Goal: Transaction & Acquisition: Purchase product/service

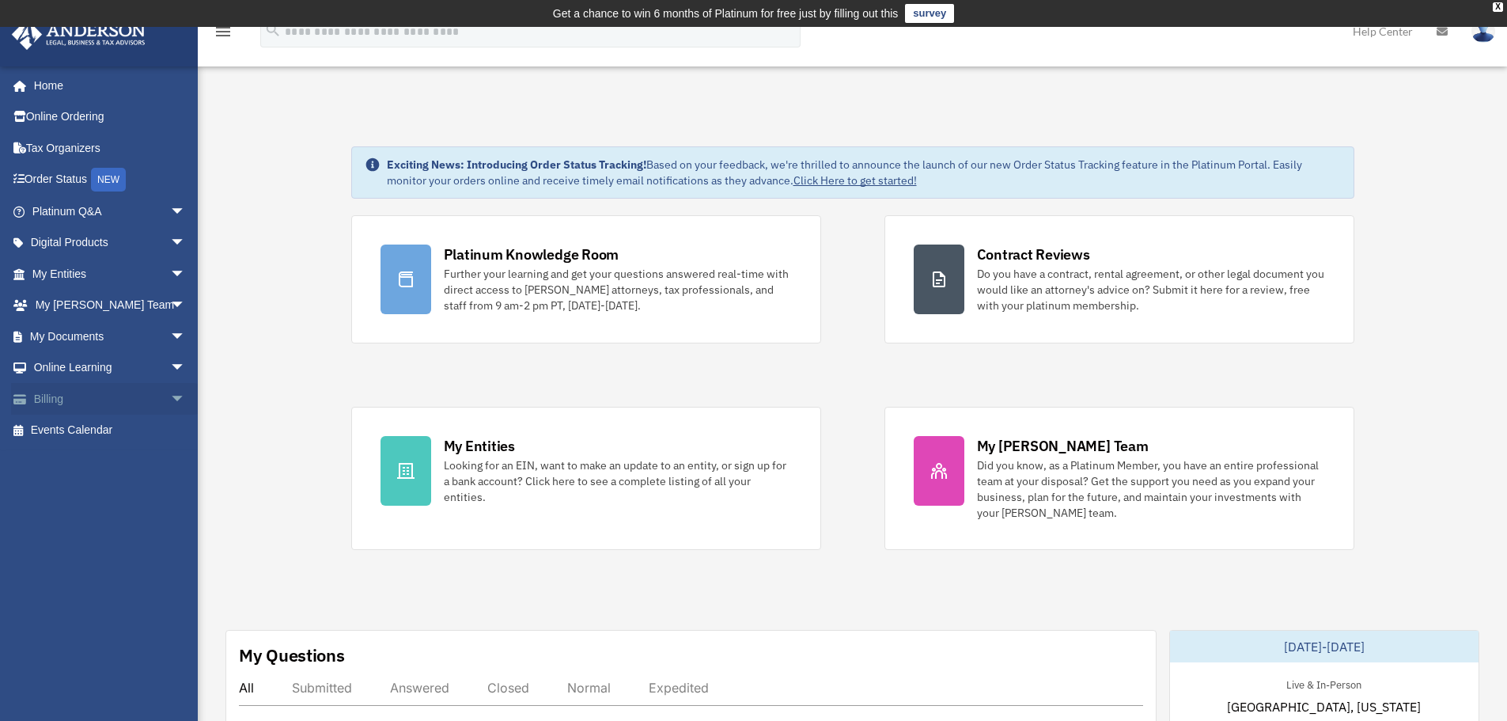
click at [68, 397] on link "Billing arrow_drop_down" at bounding box center [110, 399] width 199 height 32
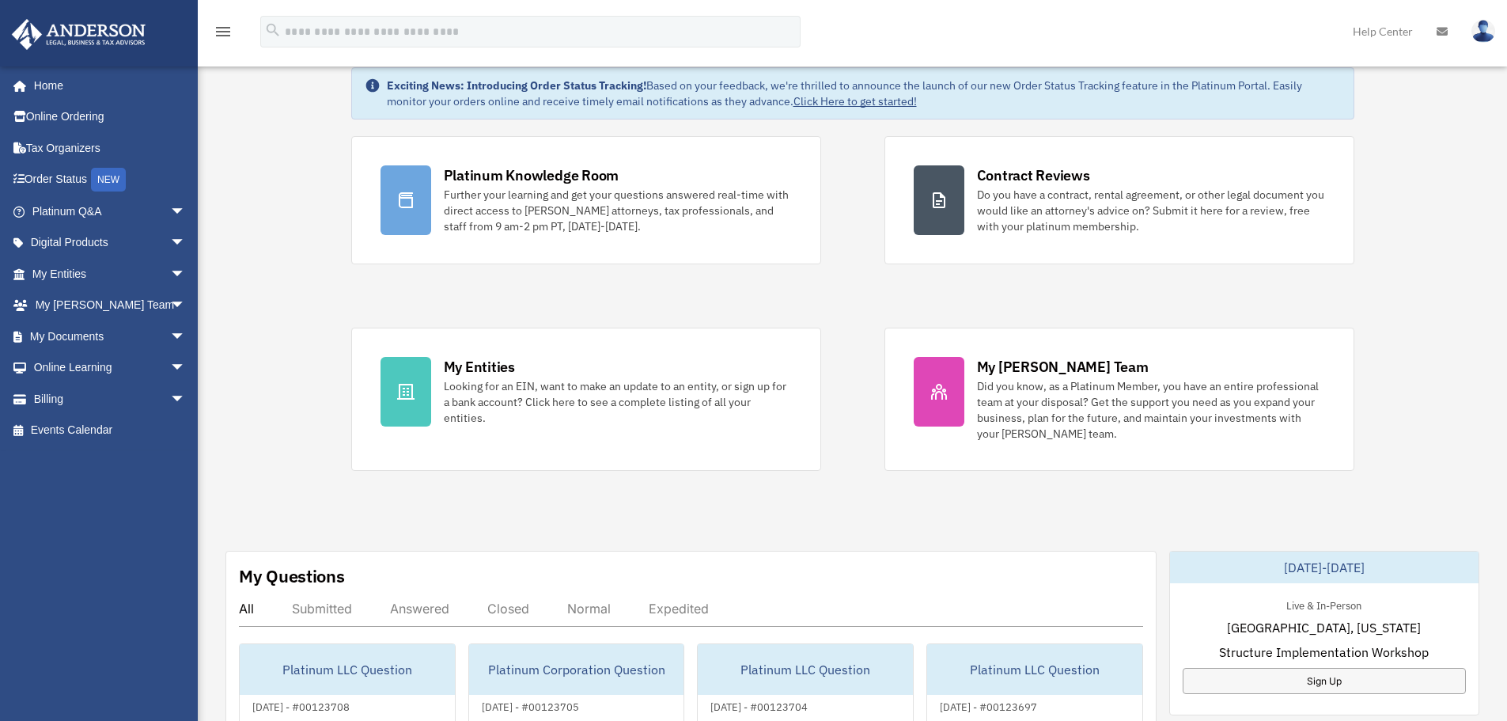
scroll to position [100, 0]
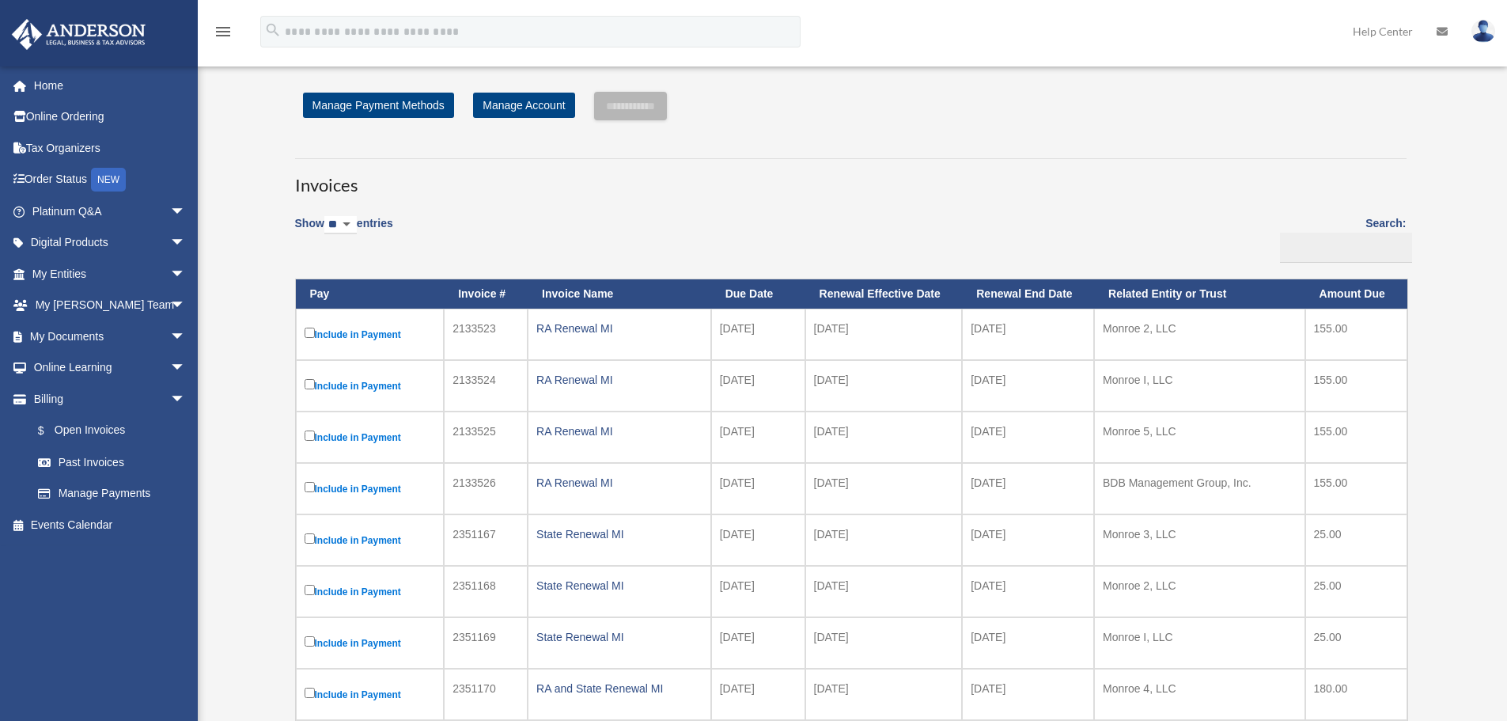
scroll to position [79, 0]
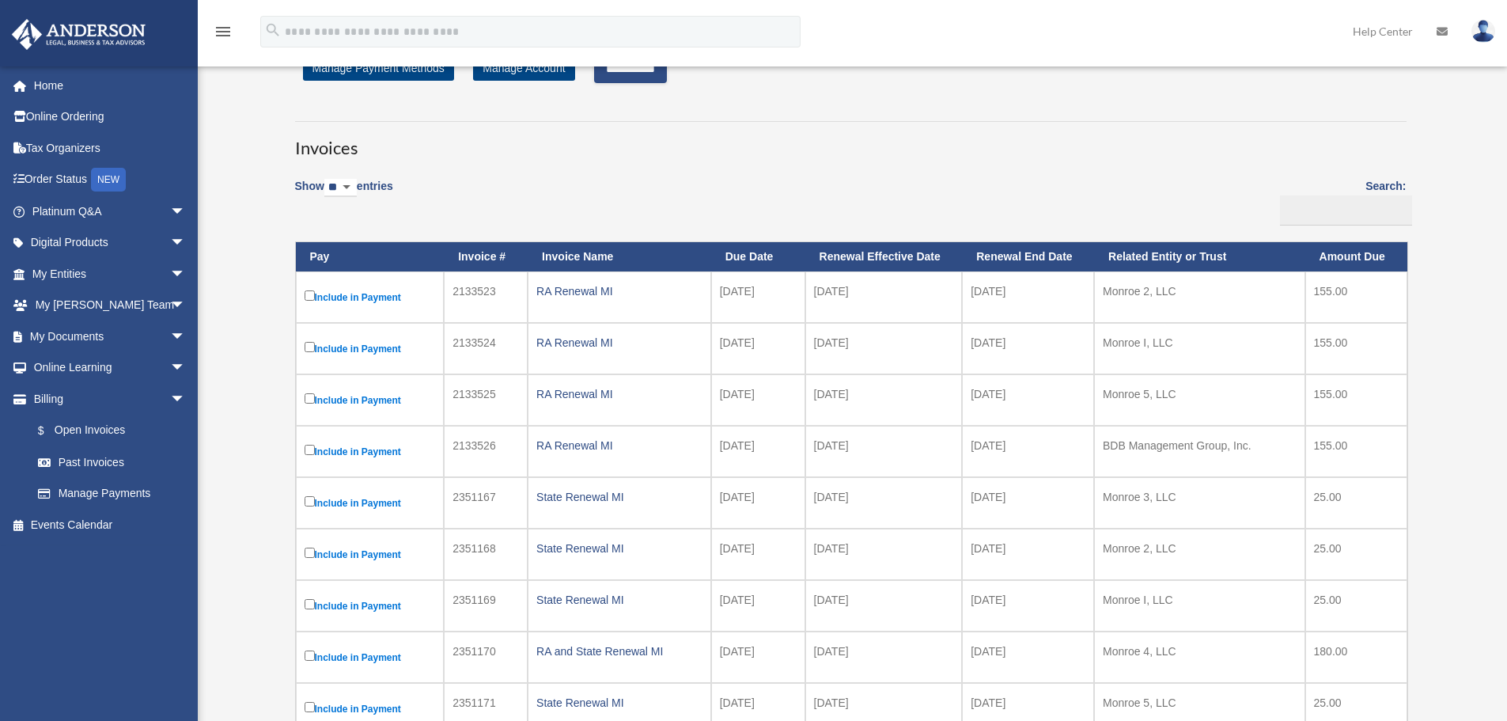
click at [303, 350] on td "Include in Payment" at bounding box center [370, 348] width 149 height 51
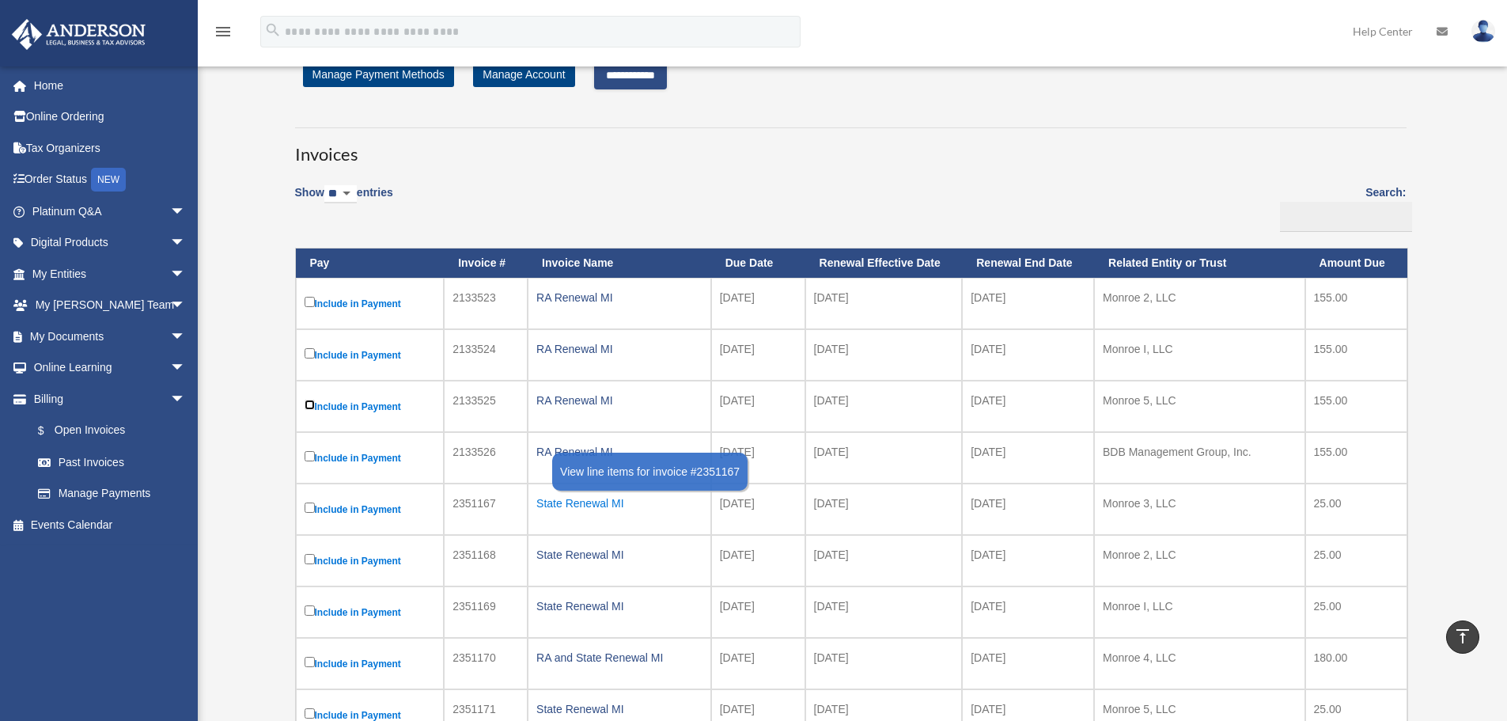
scroll to position [0, 0]
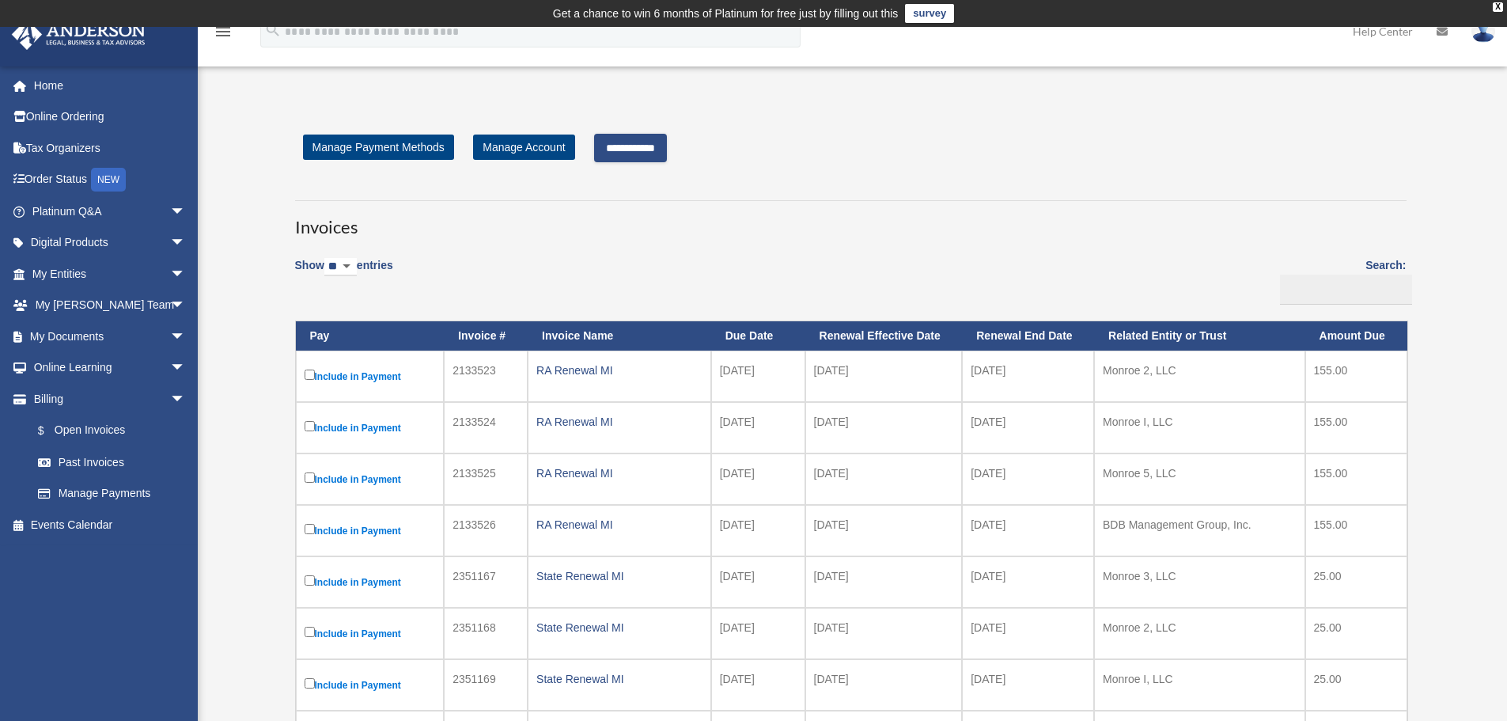
click at [623, 148] on input "**********" at bounding box center [630, 148] width 73 height 28
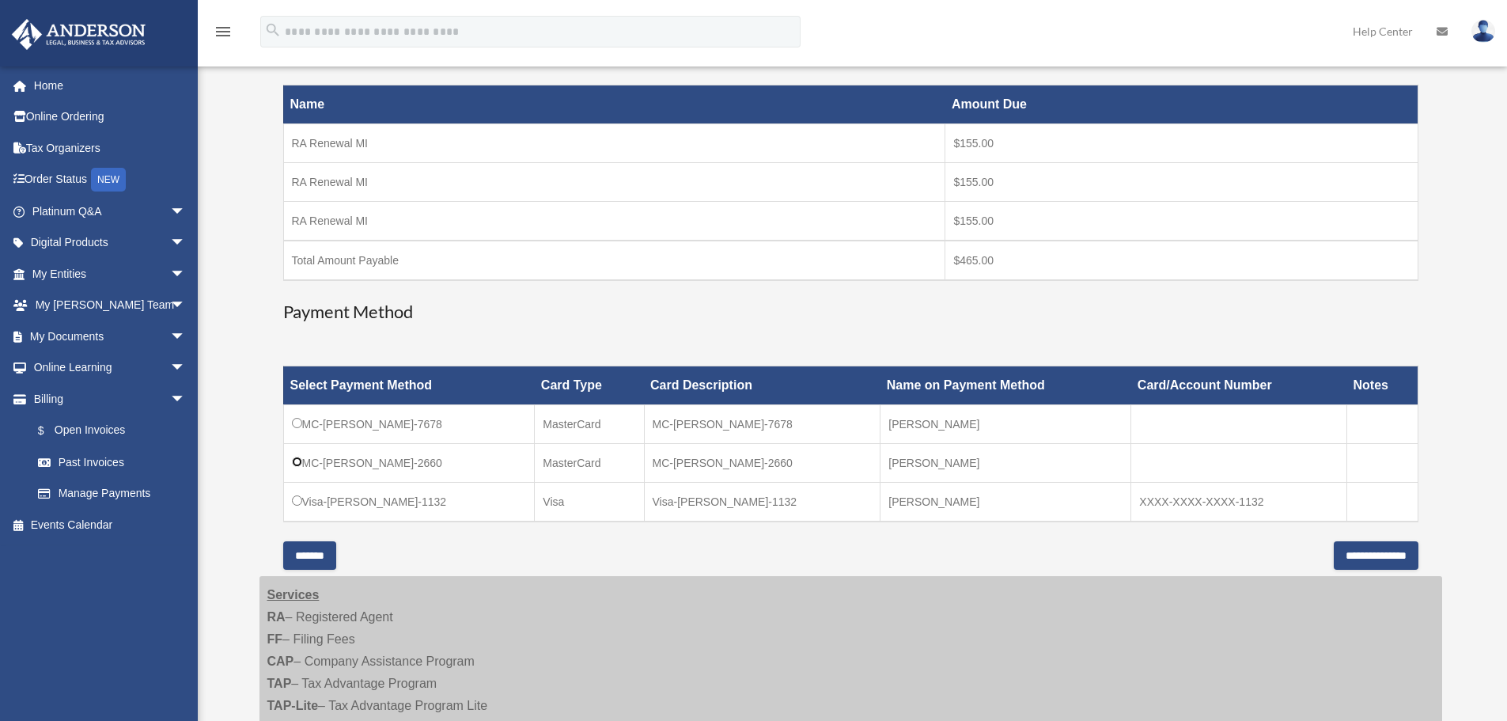
scroll to position [316, 0]
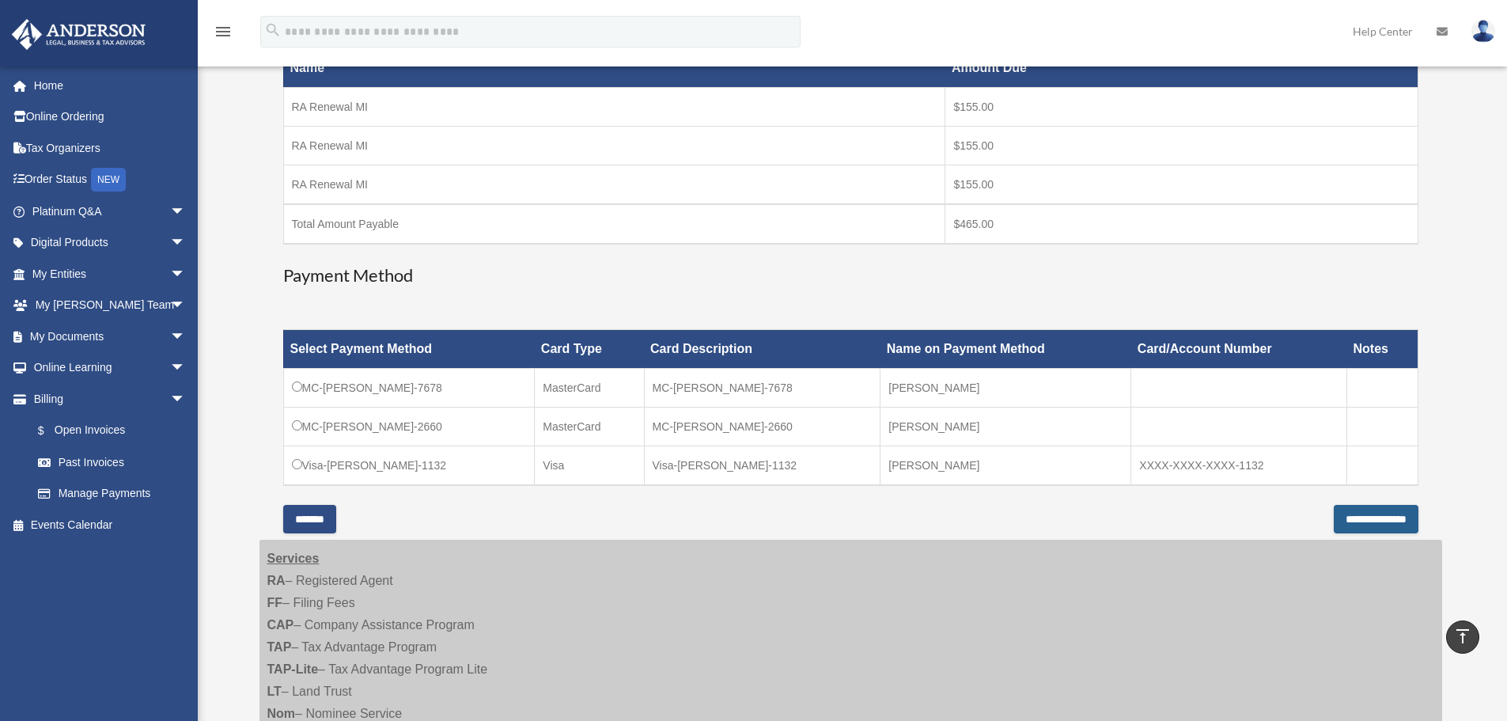
click at [1357, 518] on input "**********" at bounding box center [1376, 519] width 85 height 28
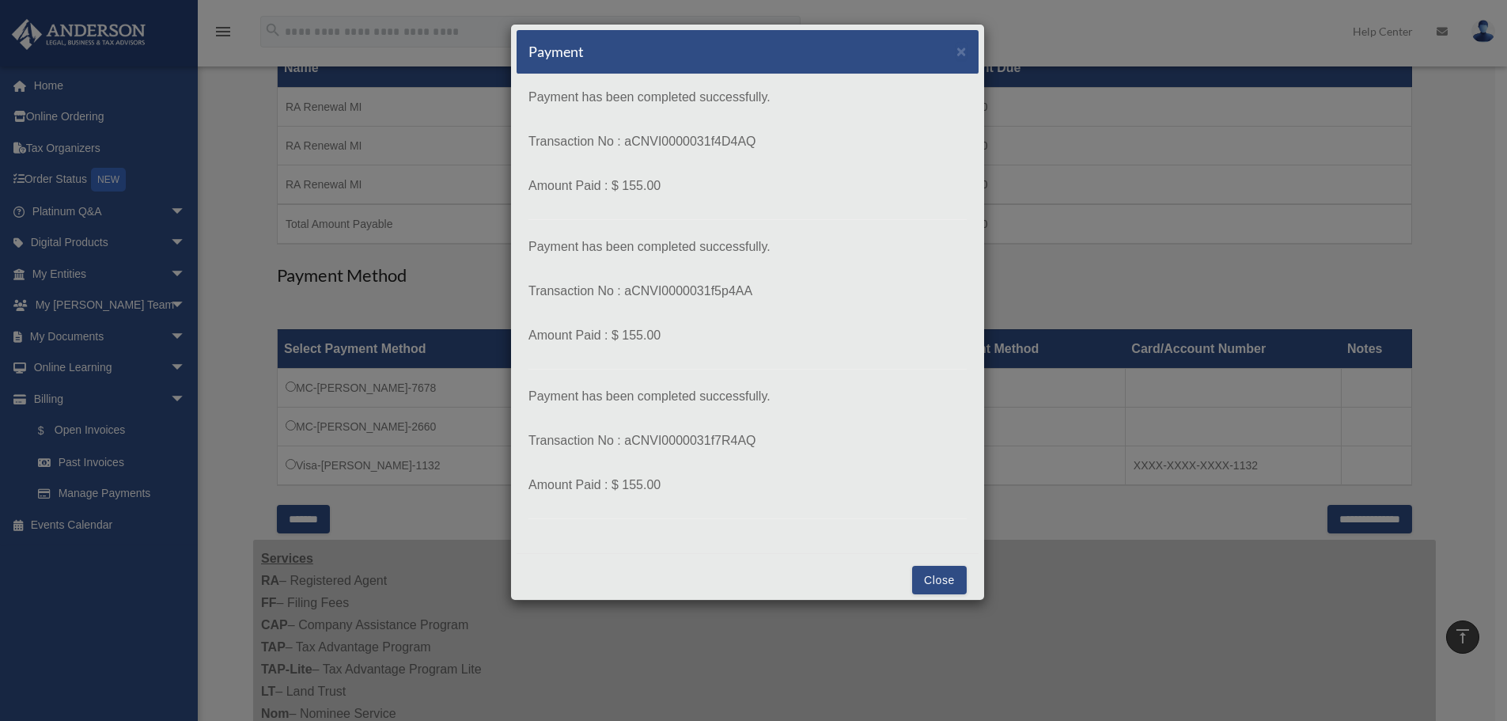
click at [935, 587] on button "Close" at bounding box center [939, 580] width 55 height 28
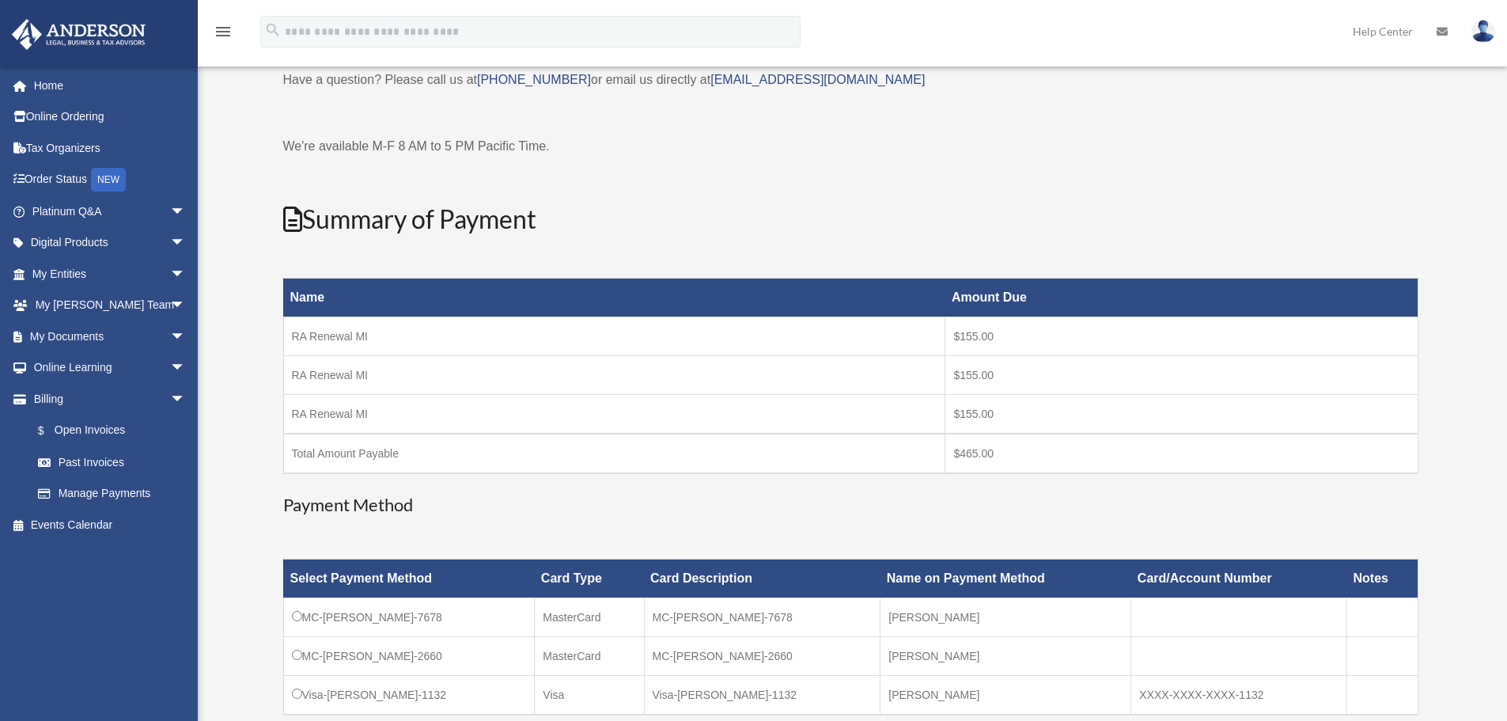
scroll to position [237, 0]
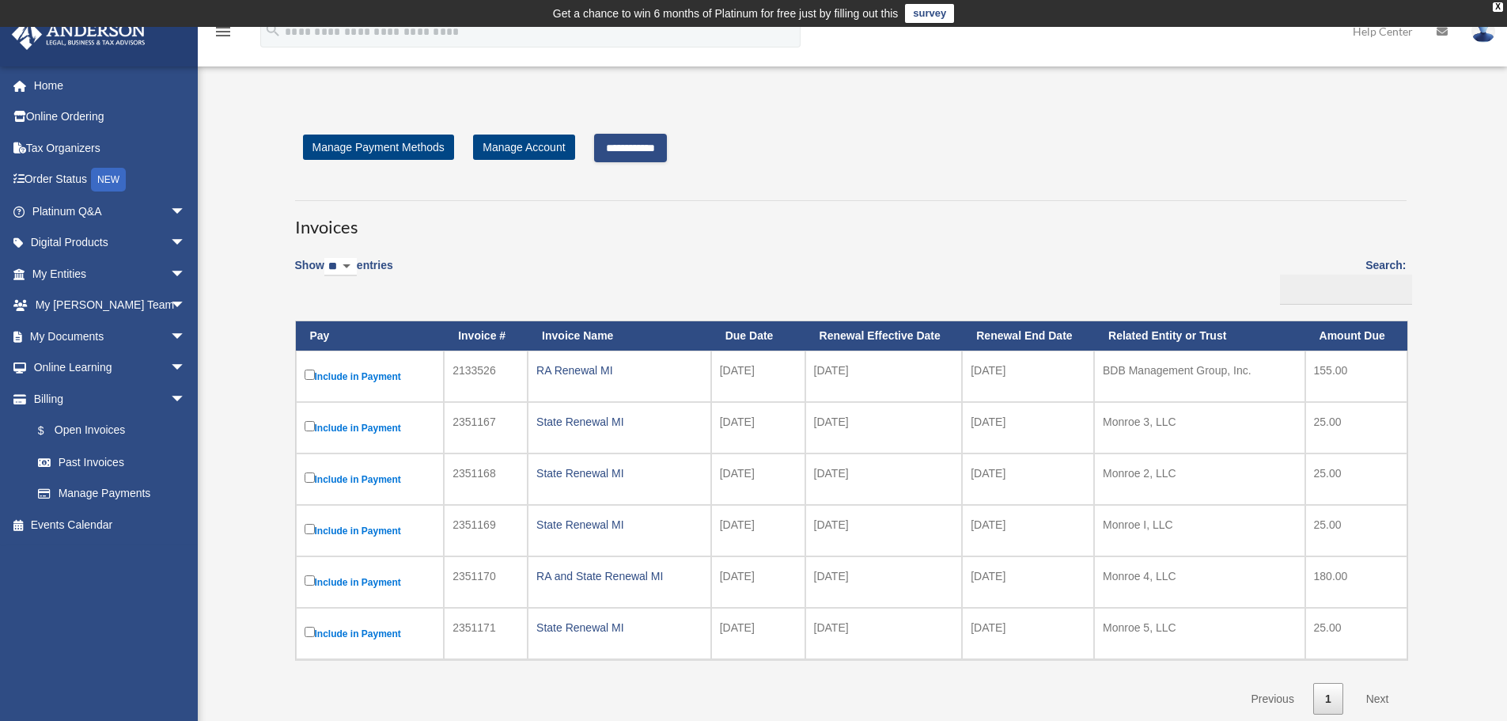
click at [624, 155] on input "**********" at bounding box center [630, 148] width 73 height 28
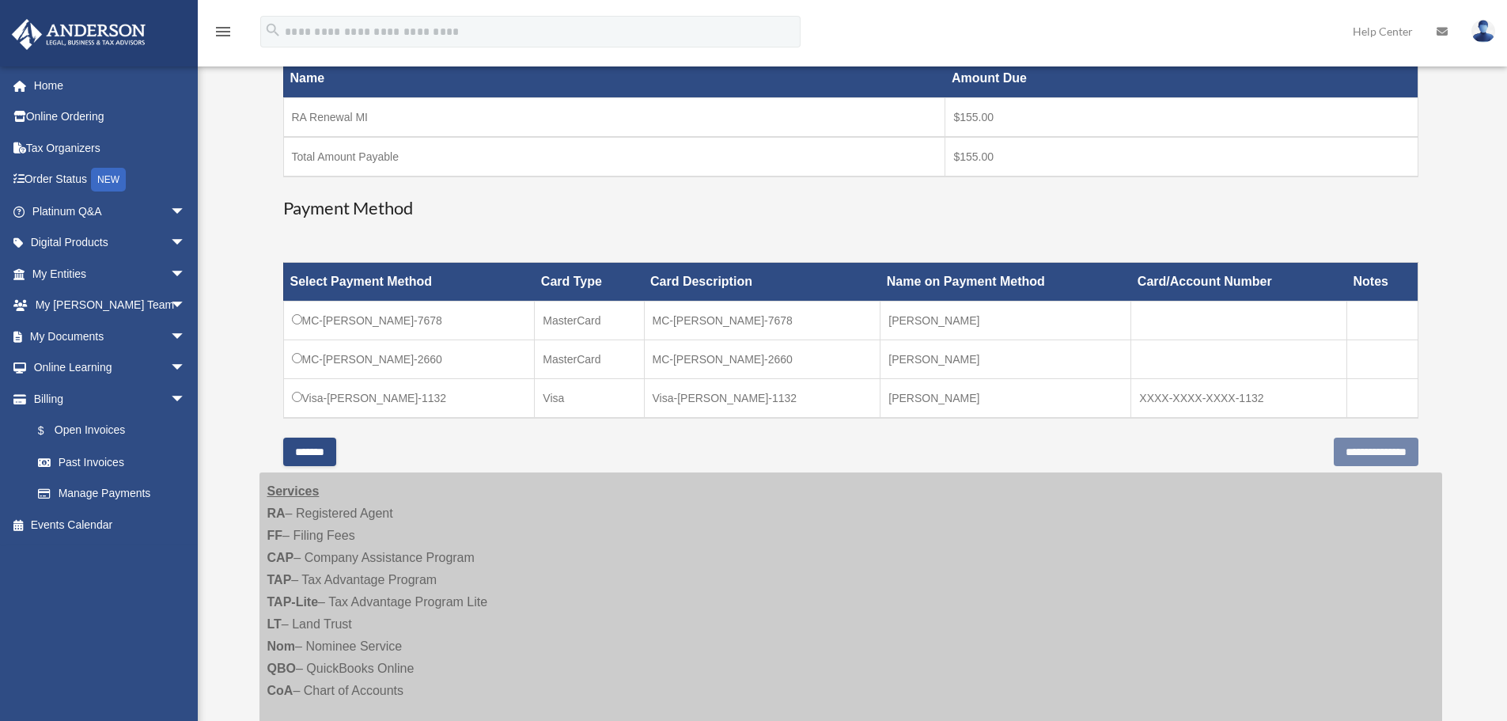
scroll to position [316, 0]
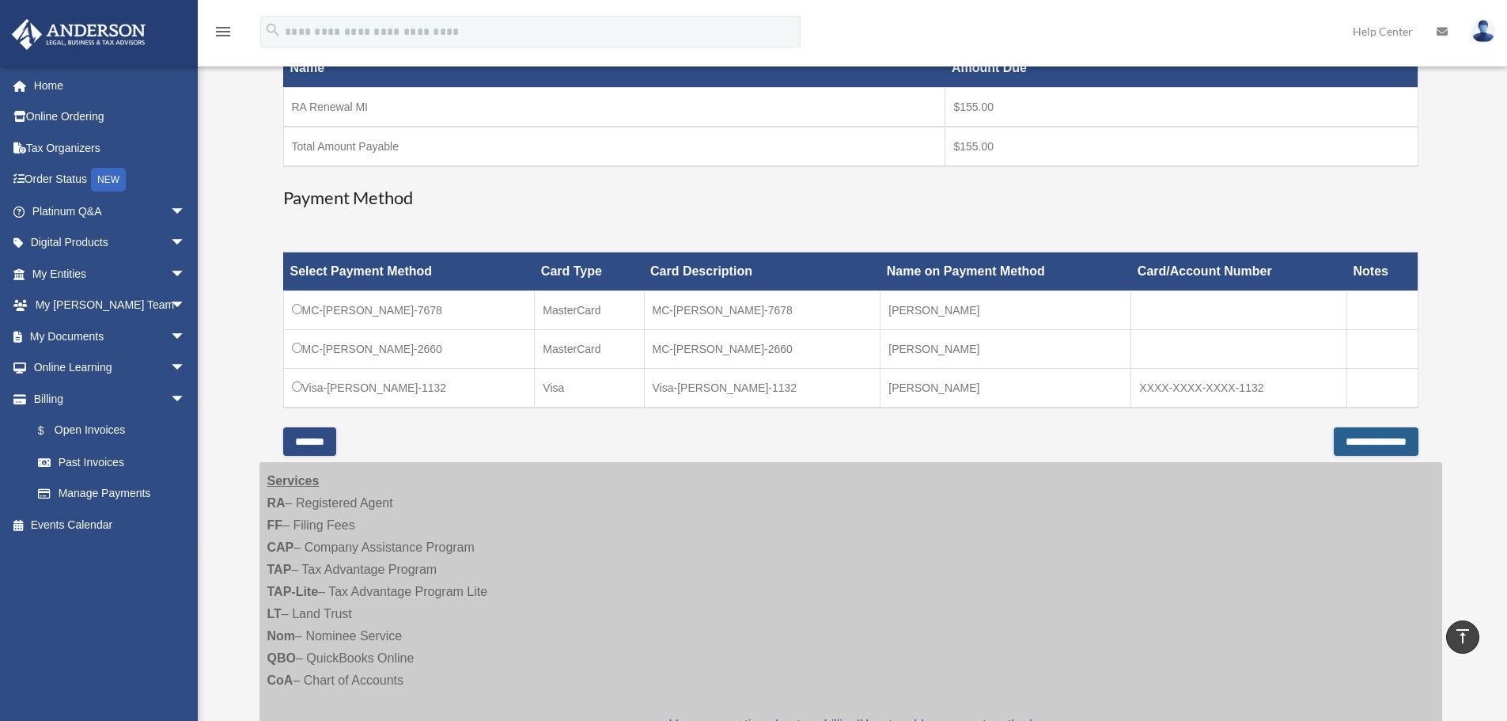
click at [1350, 443] on input "**********" at bounding box center [1376, 441] width 85 height 28
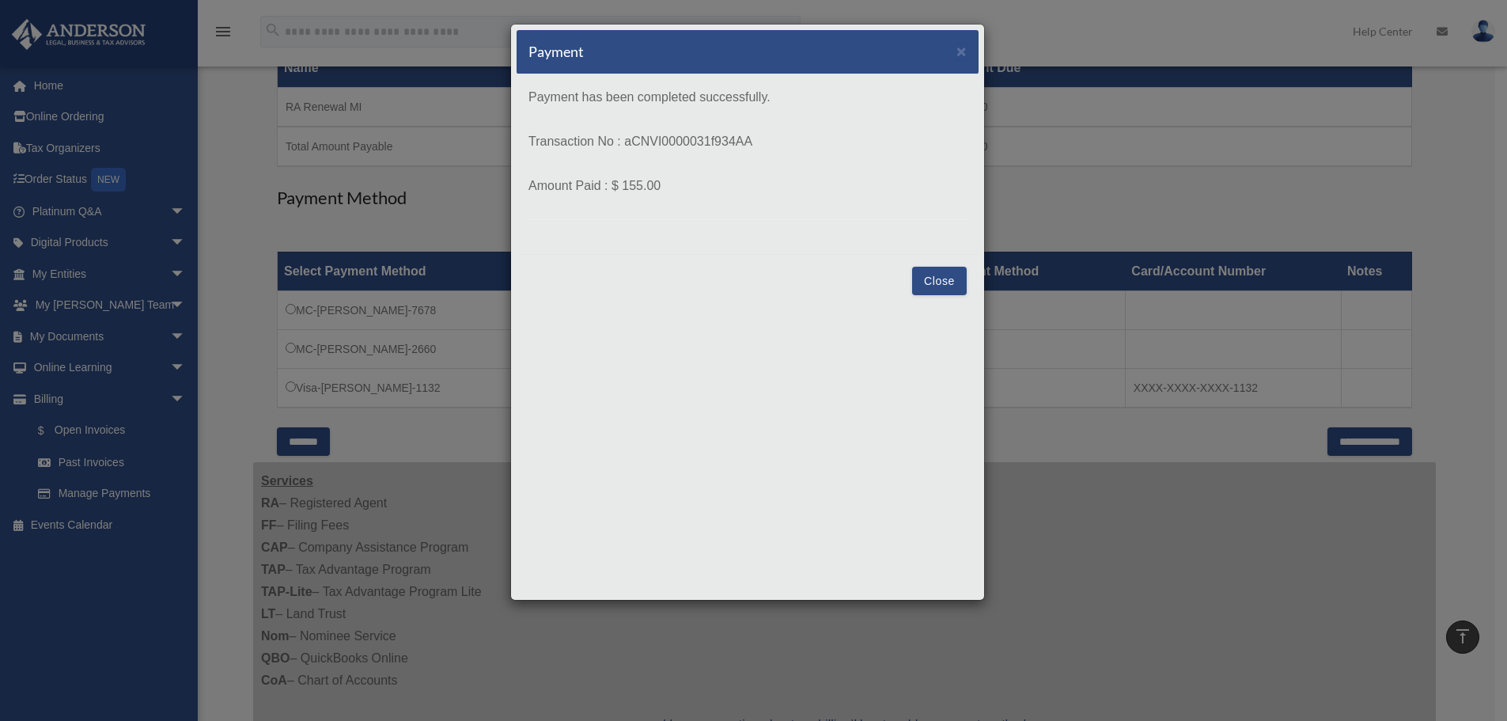
click at [937, 275] on button "Close" at bounding box center [939, 281] width 55 height 28
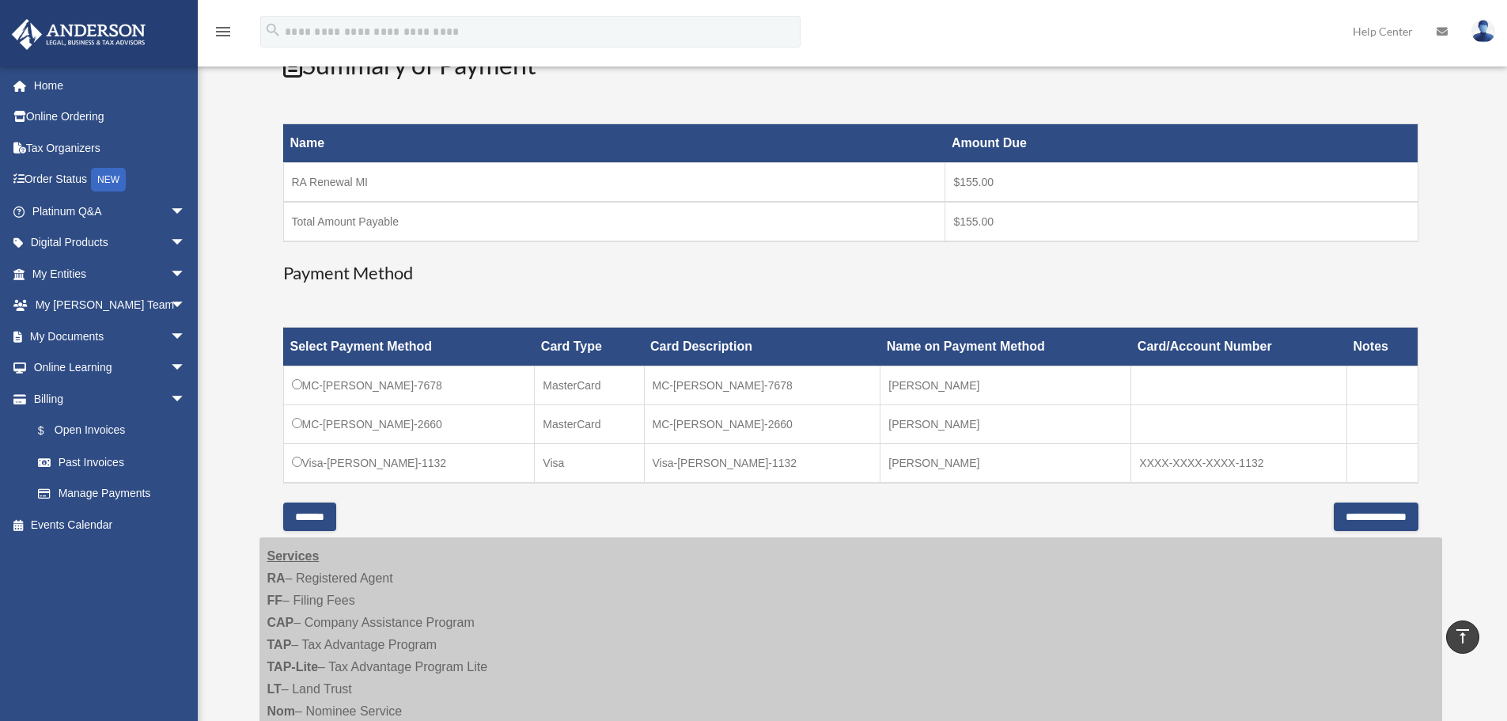
scroll to position [237, 0]
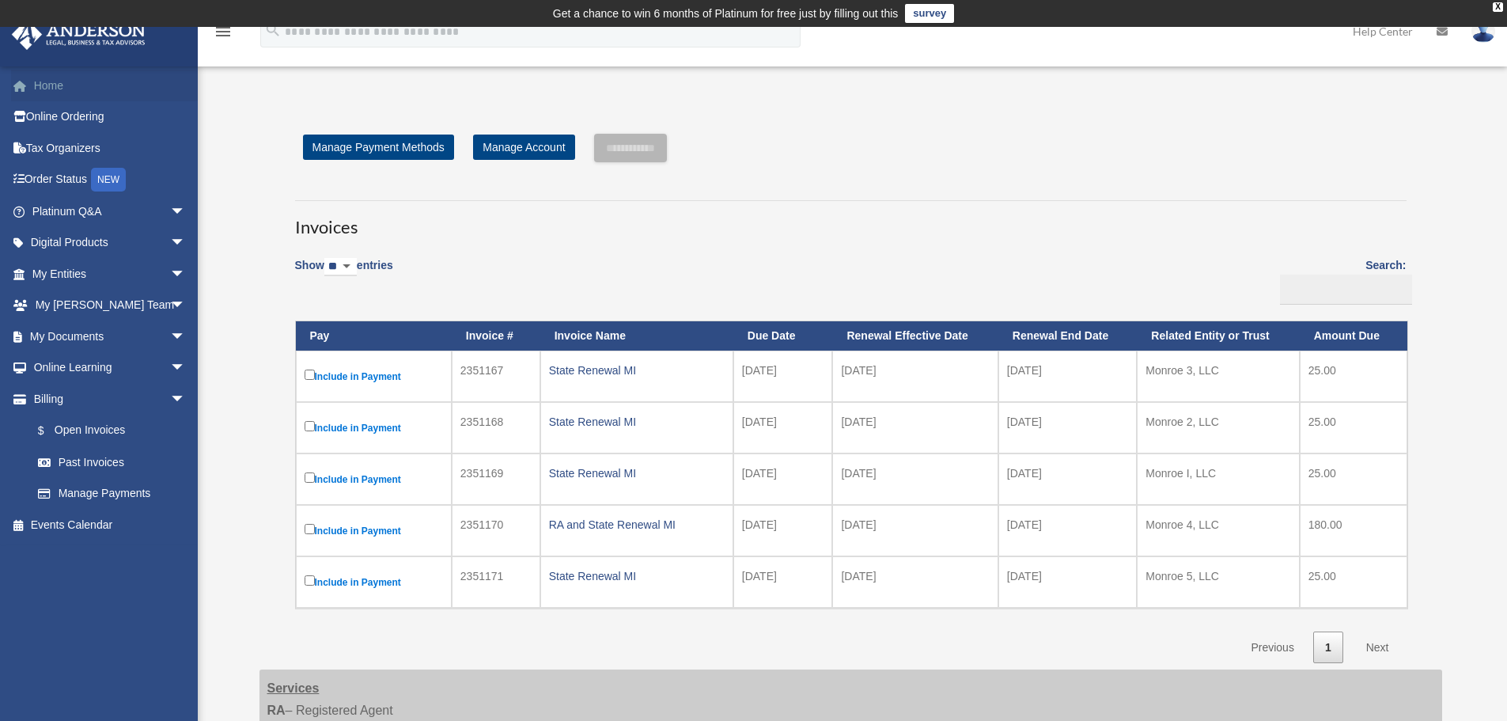
click at [47, 87] on link "Home" at bounding box center [110, 86] width 199 height 32
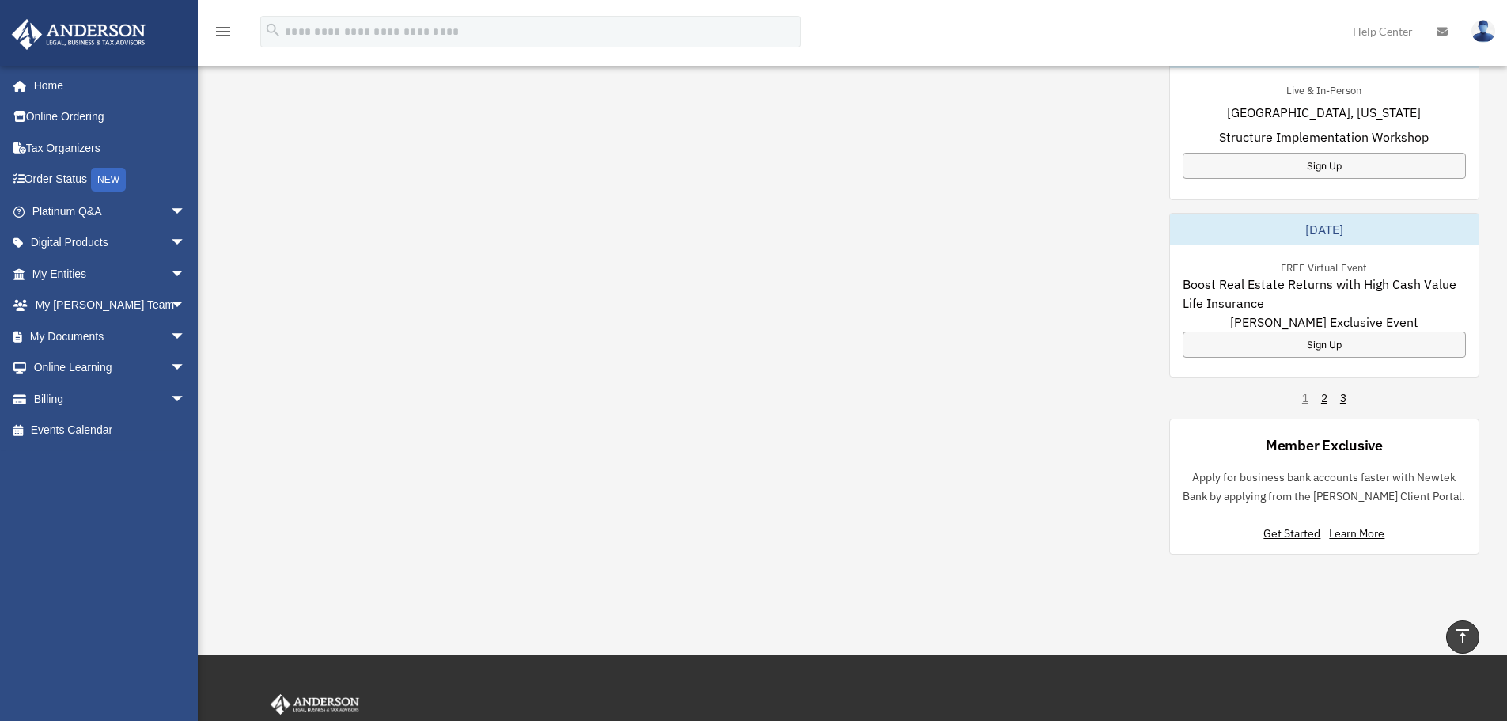
scroll to position [976, 0]
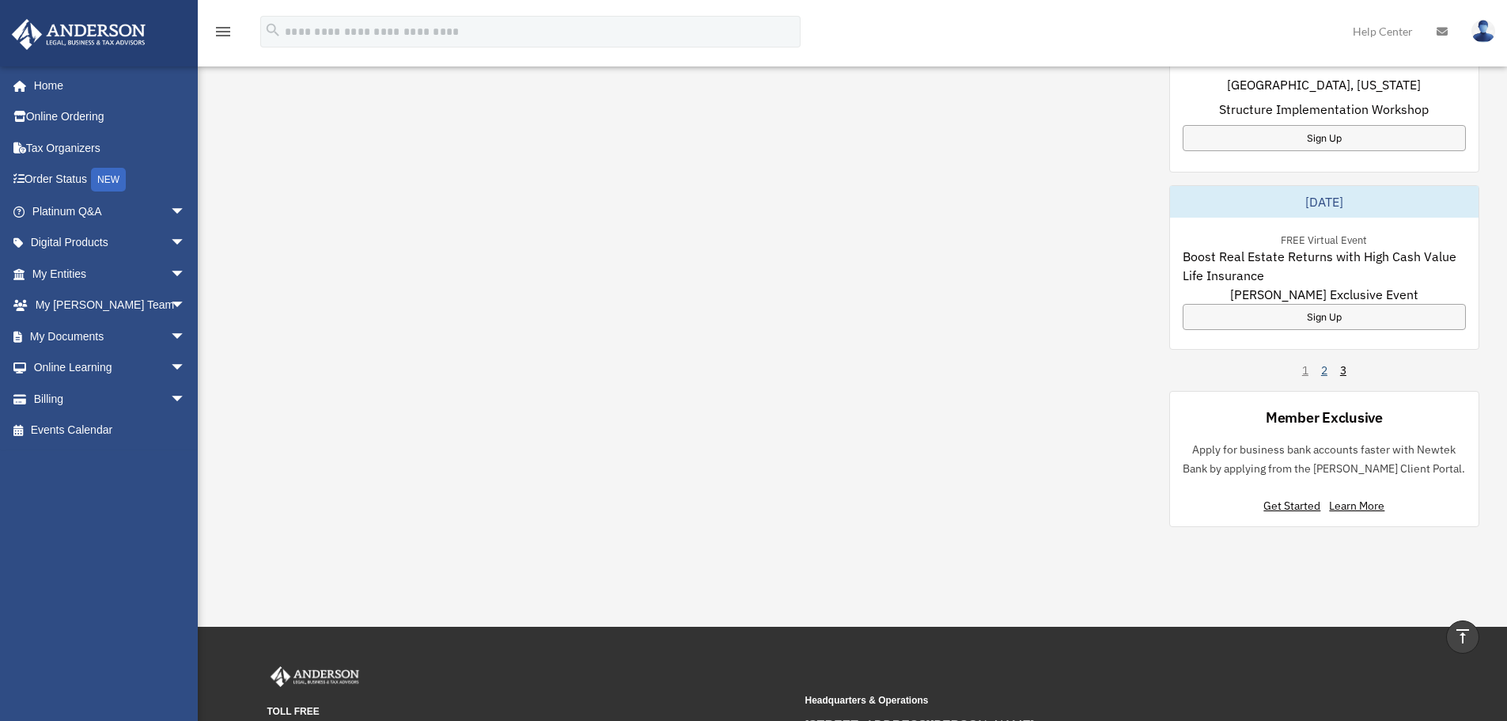
click at [1323, 374] on link "2" at bounding box center [1324, 370] width 6 height 16
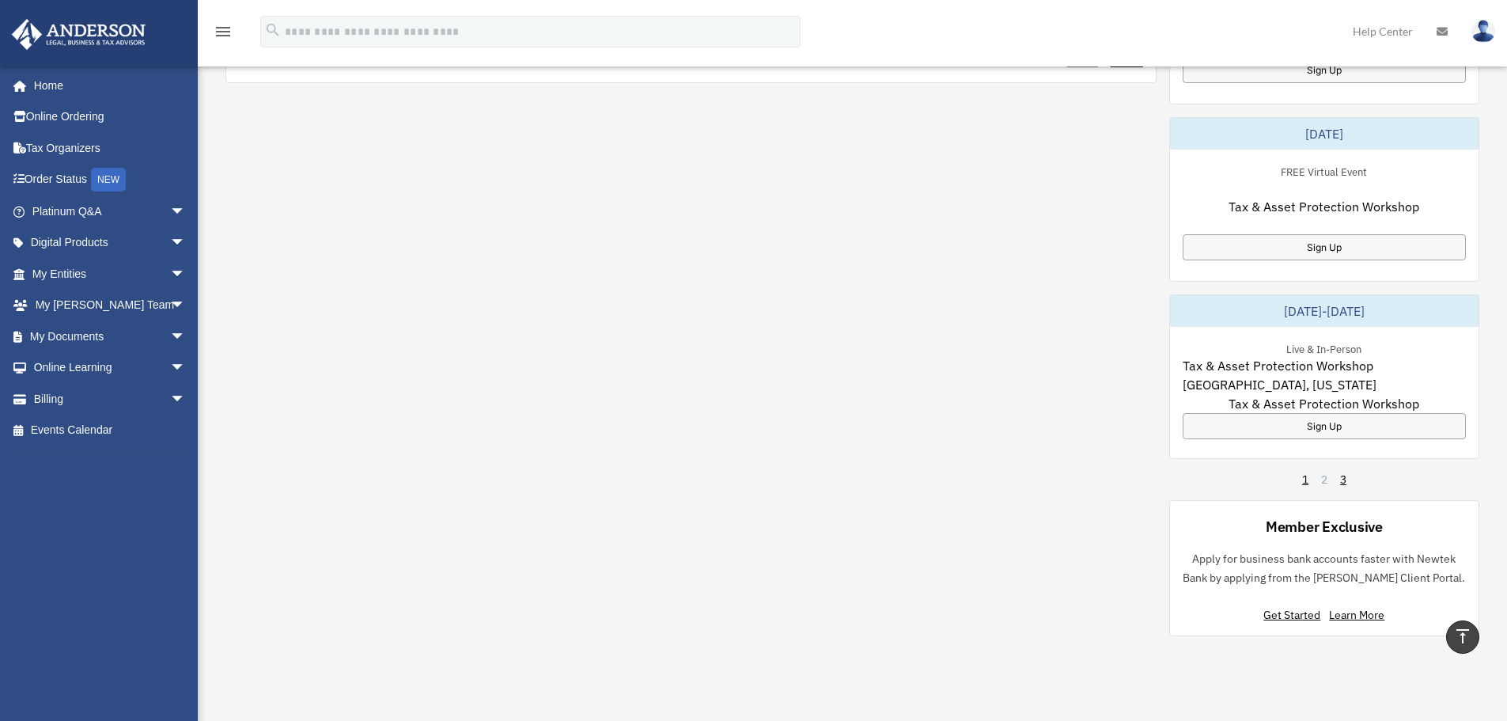
scroll to position [897, 0]
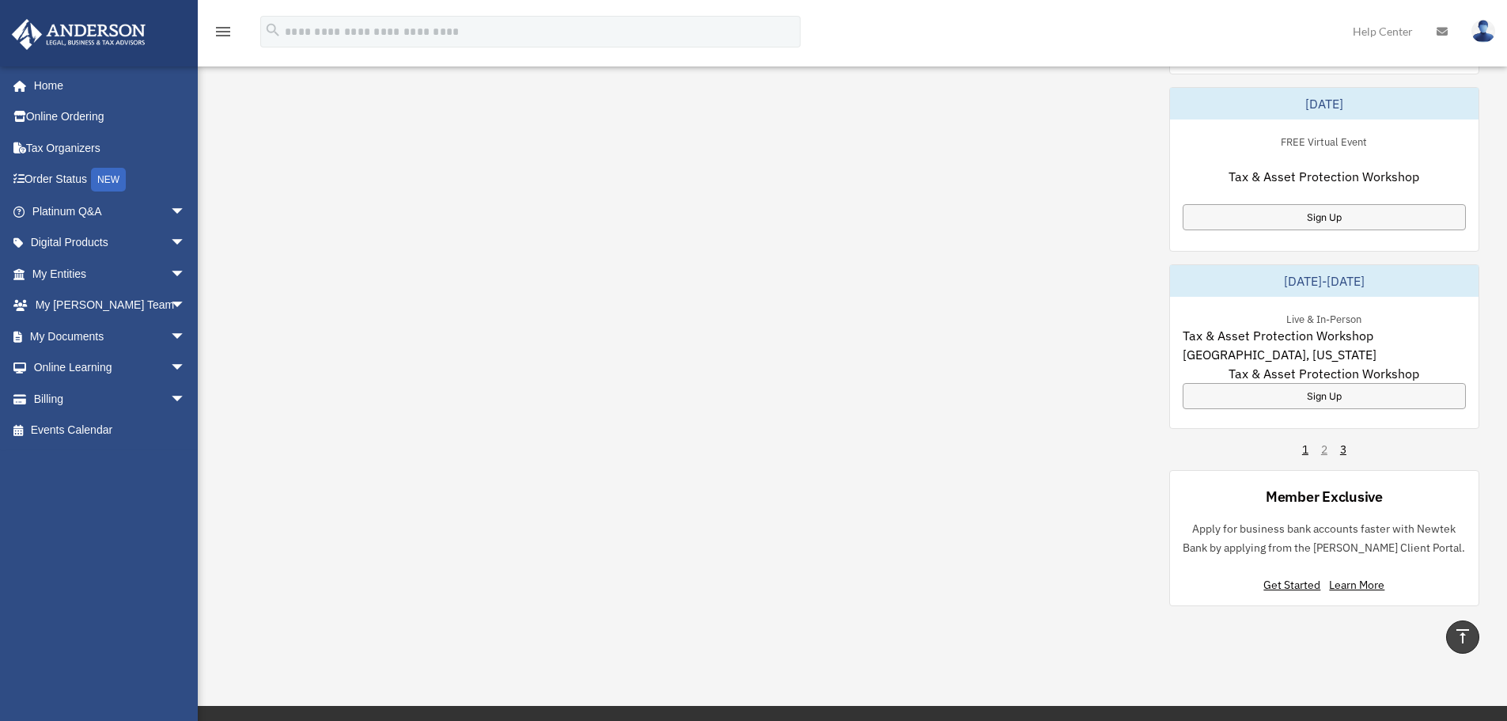
click at [1339, 449] on div "1 2 3" at bounding box center [1324, 449] width 44 height 16
click at [1344, 449] on link "3" at bounding box center [1343, 449] width 6 height 16
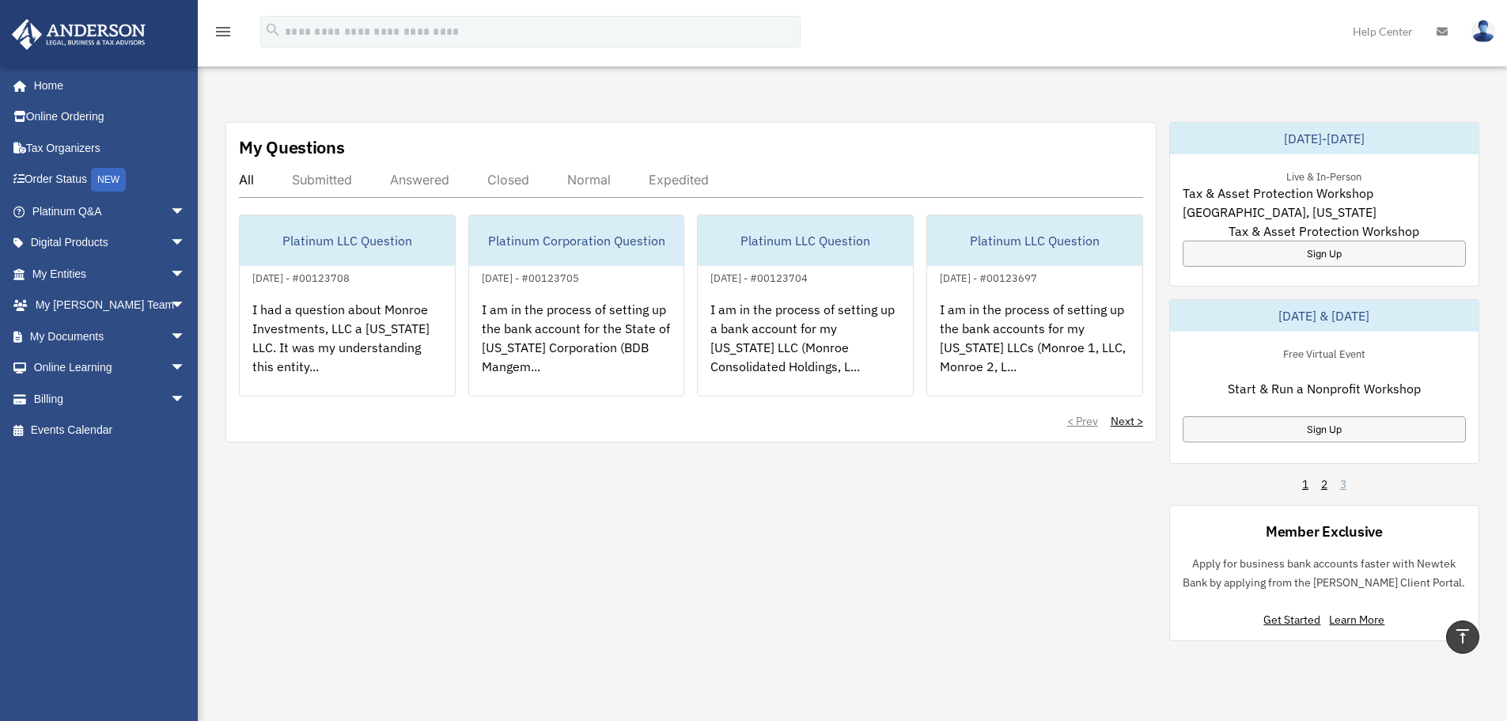
scroll to position [587, 0]
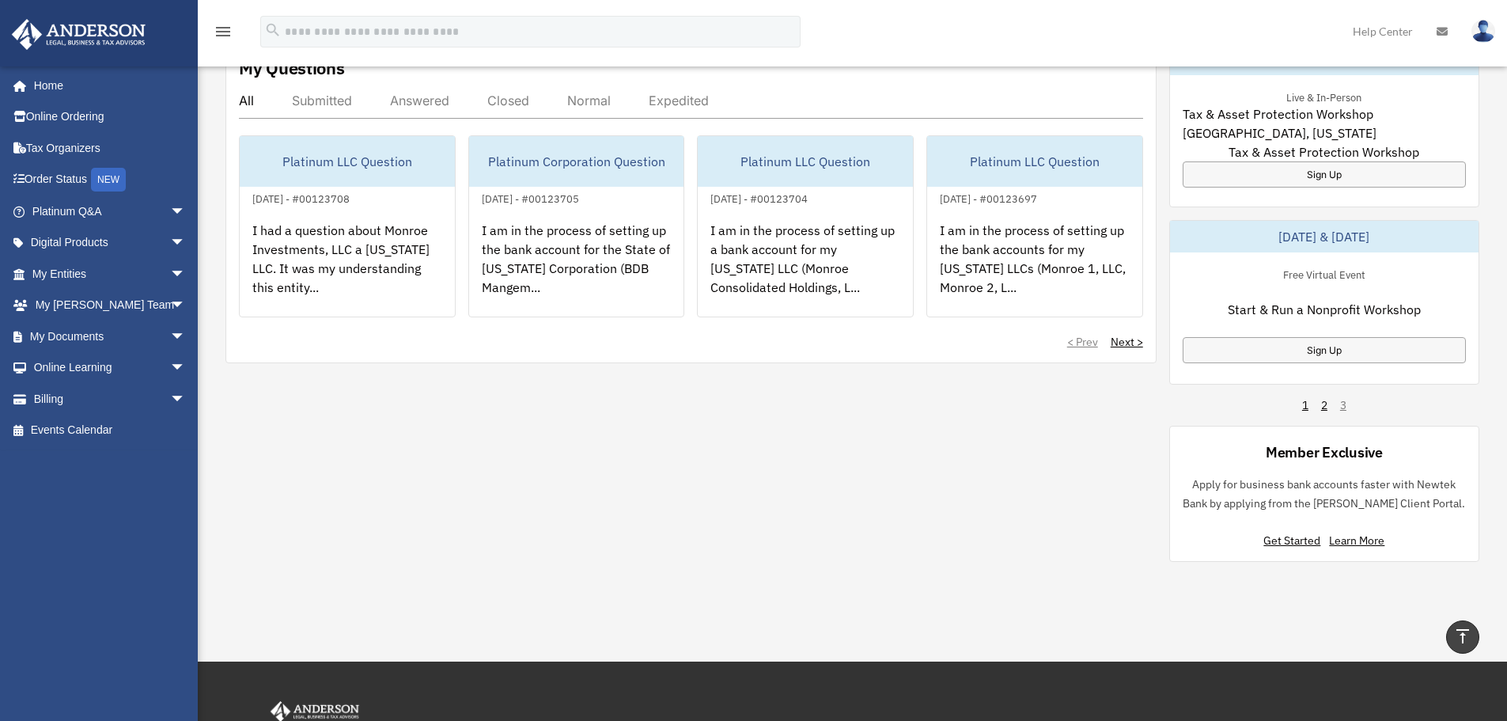
click at [1301, 406] on div "November 20-21, 2025 Live & In-Person Las Vegas, Nevada Structure Implementatio…" at bounding box center [1324, 303] width 310 height 520
click at [1305, 403] on link "1" at bounding box center [1305, 405] width 6 height 16
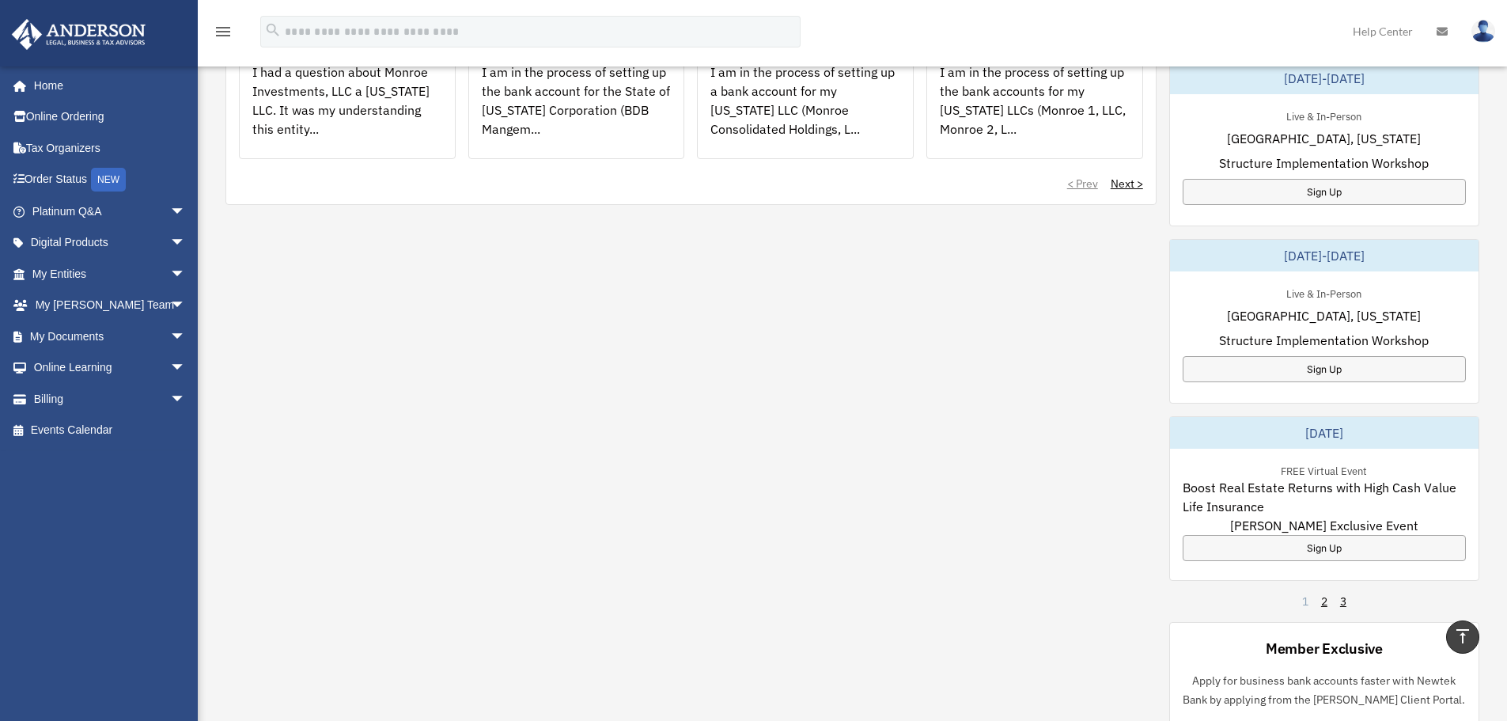
scroll to position [824, 0]
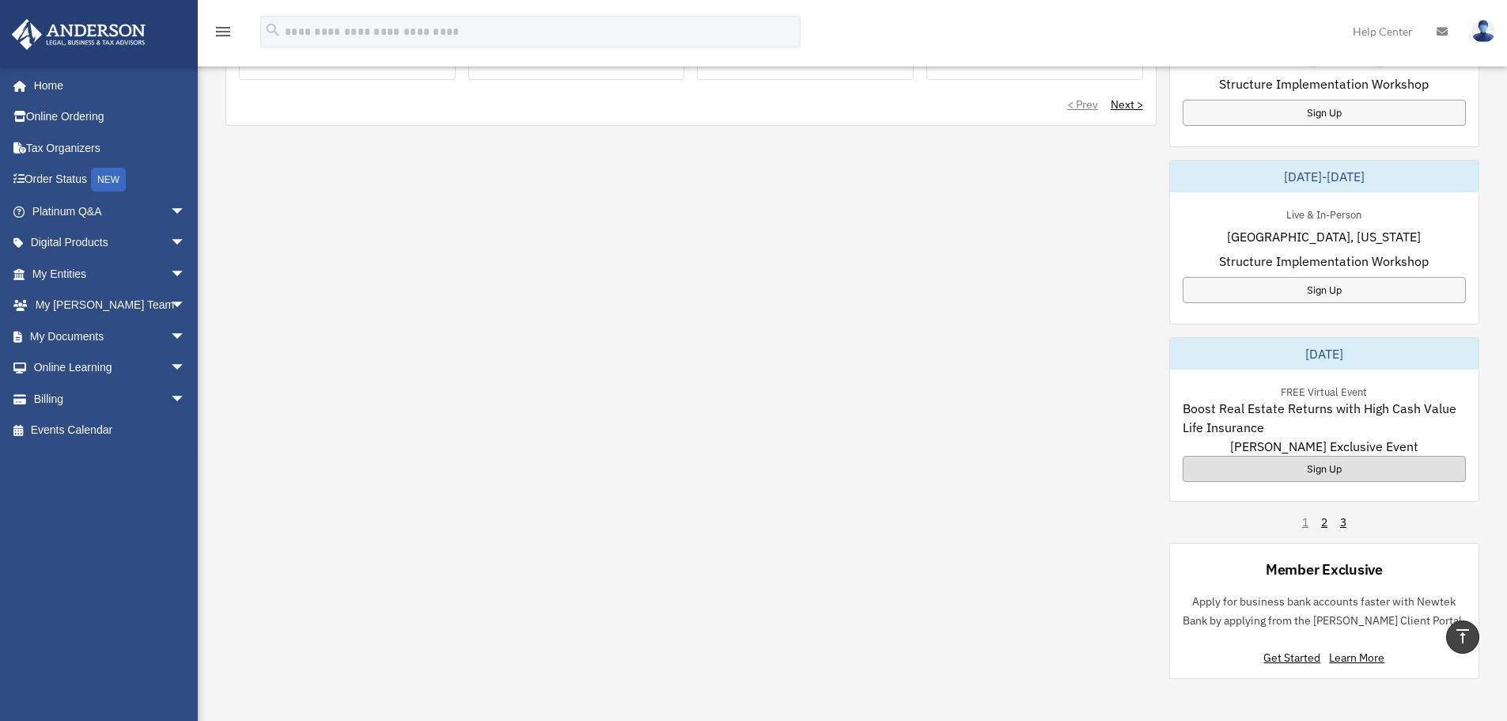
click at [1331, 470] on div "Sign Up" at bounding box center [1324, 469] width 283 height 26
click at [170, 239] on span "arrow_drop_down" at bounding box center [186, 243] width 32 height 32
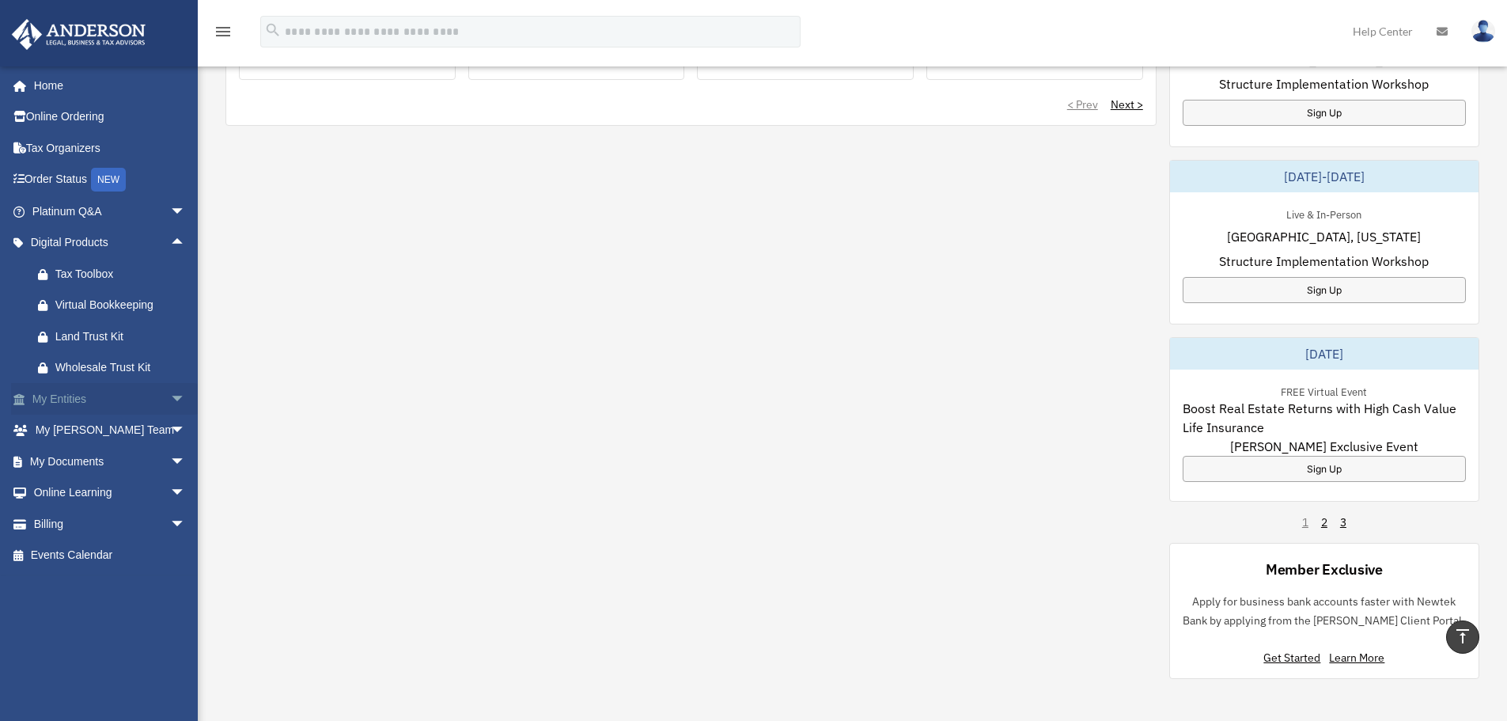
click at [170, 402] on span "arrow_drop_down" at bounding box center [186, 399] width 32 height 32
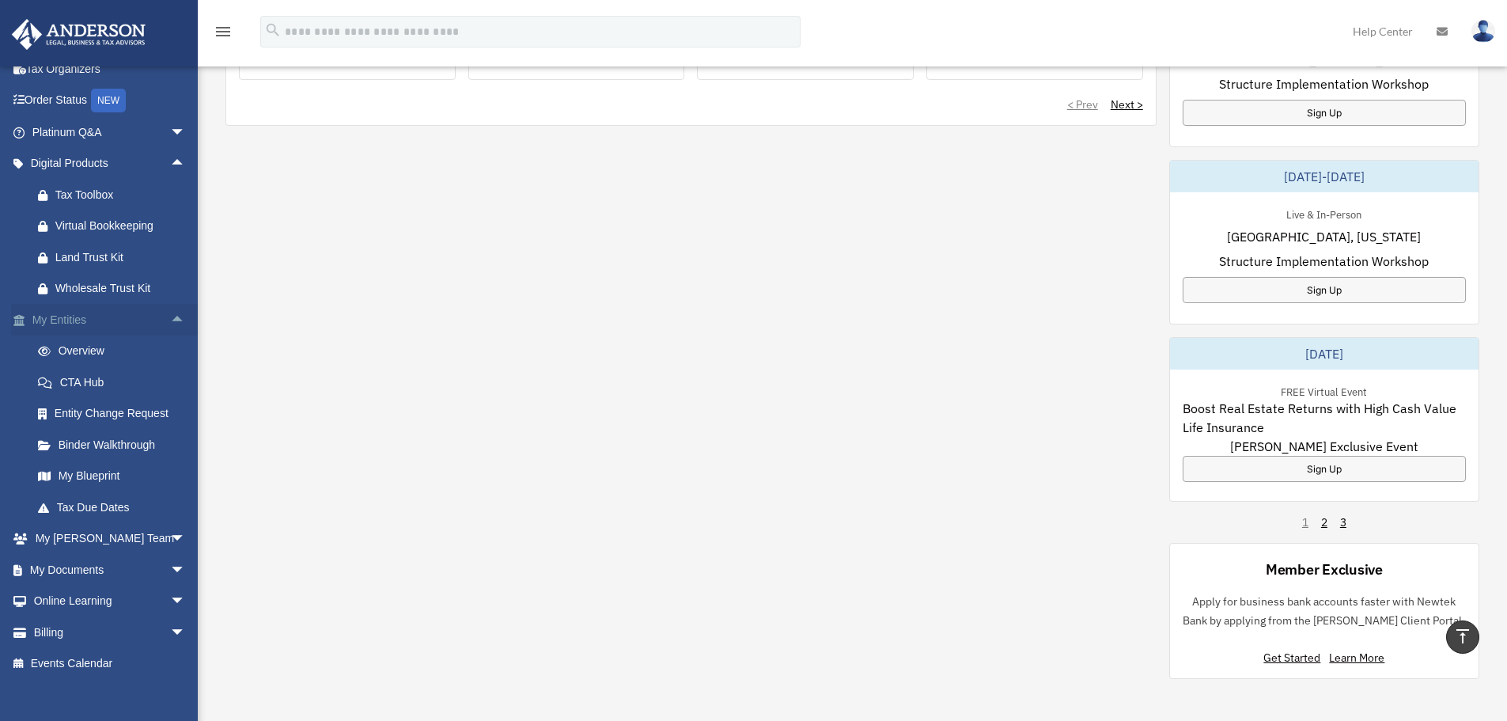
scroll to position [94, 0]
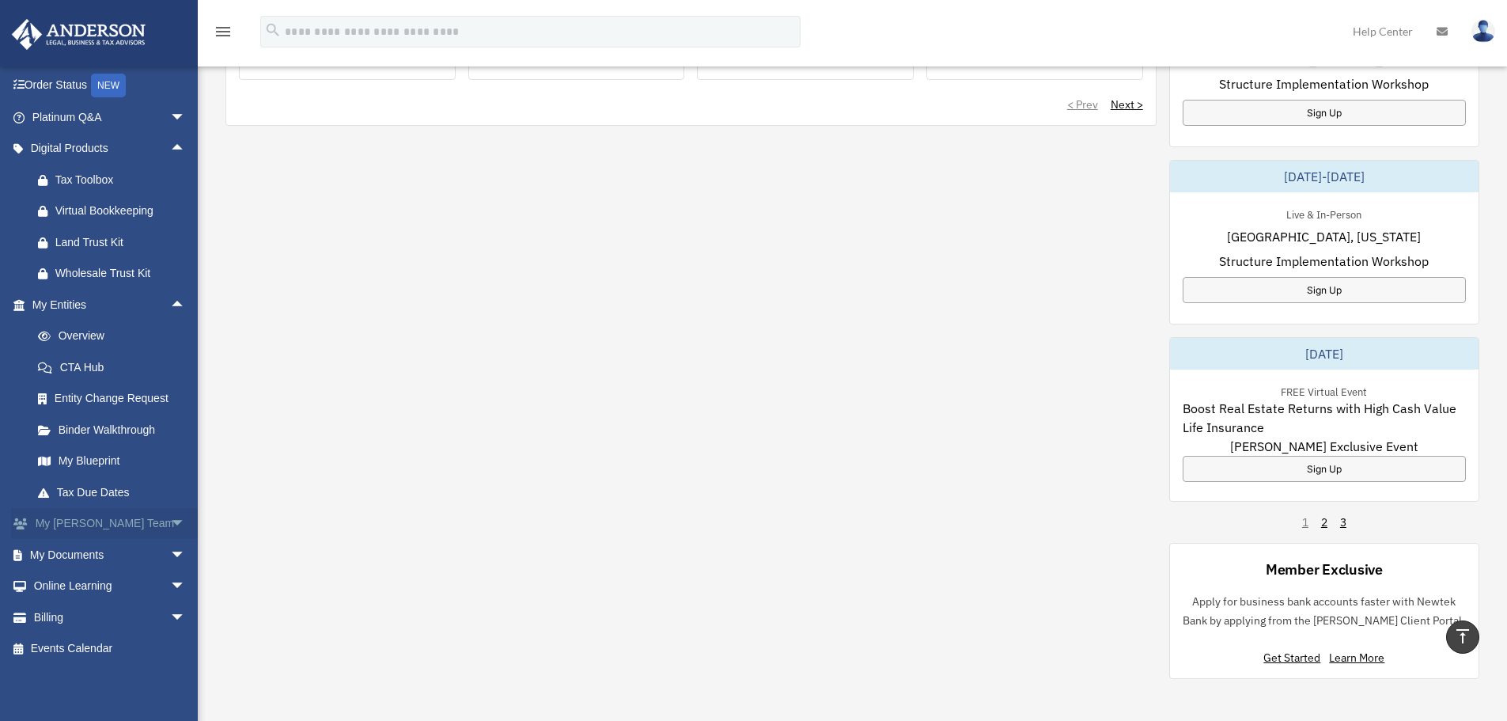
click at [170, 521] on span "arrow_drop_down" at bounding box center [186, 524] width 32 height 32
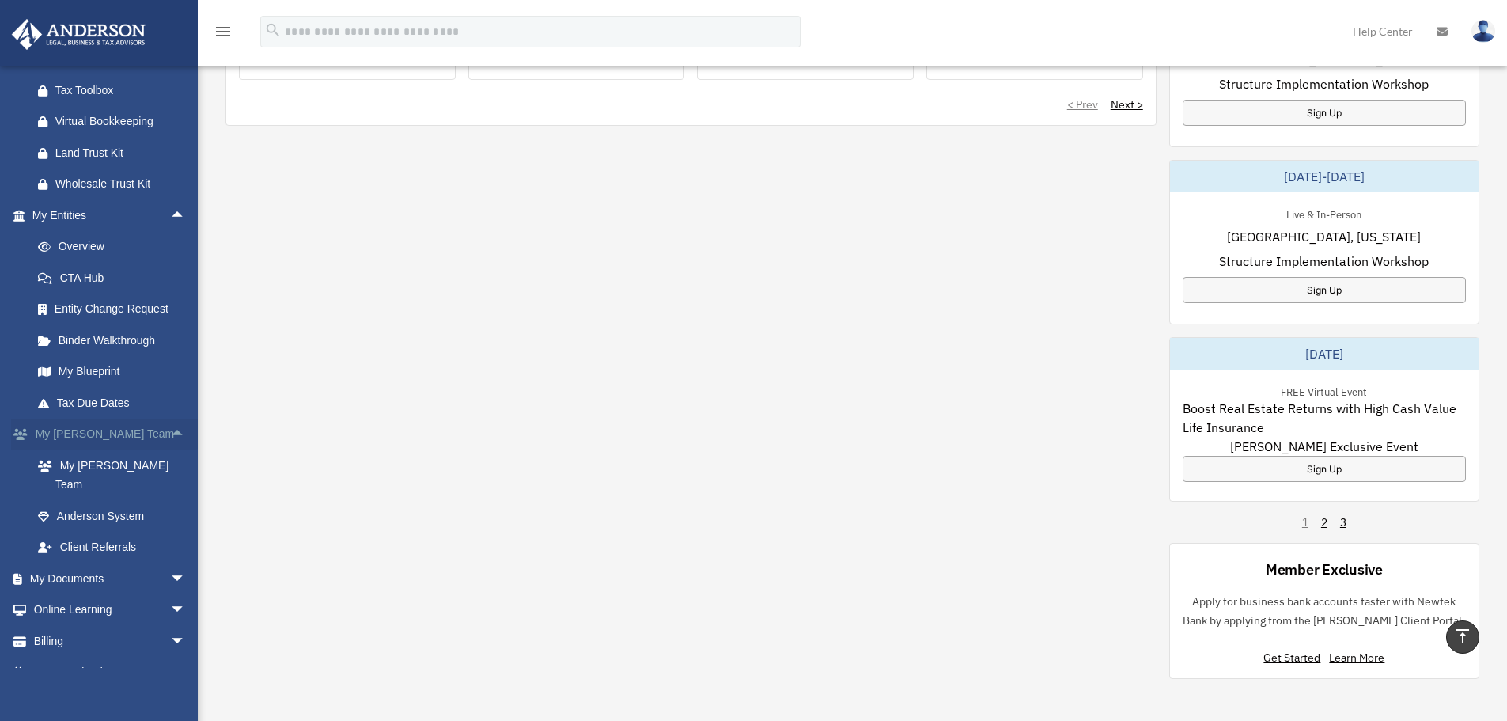
scroll to position [188, 0]
click at [135, 527] on link "Client Referrals" at bounding box center [115, 543] width 187 height 32
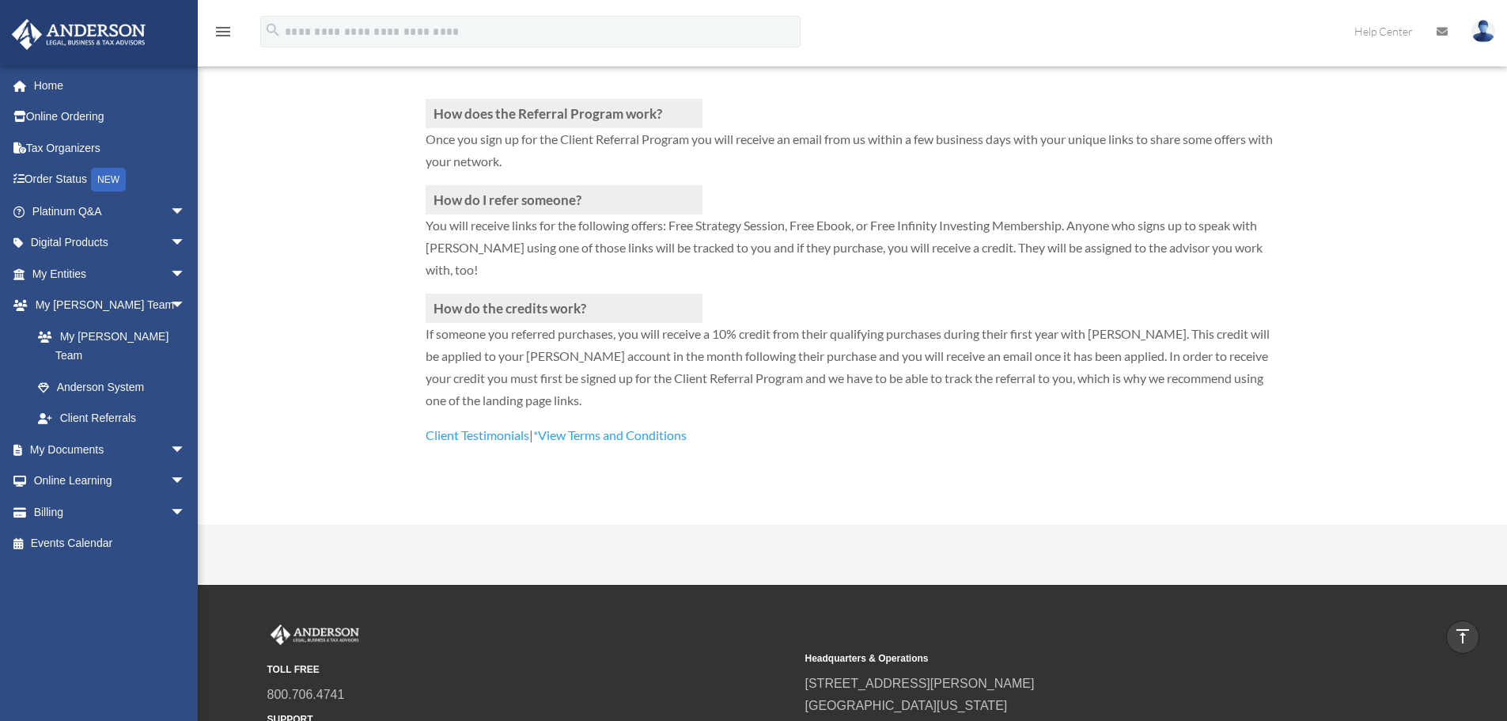
scroll to position [475, 0]
